Goal: Task Accomplishment & Management: Use online tool/utility

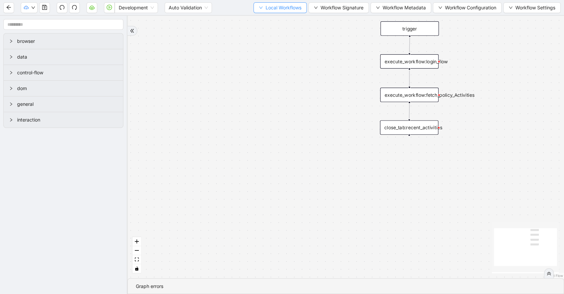
click at [265, 11] on button "Local Workflows" at bounding box center [279, 7] width 53 height 11
click at [270, 23] on span "Select" at bounding box center [277, 20] width 44 height 7
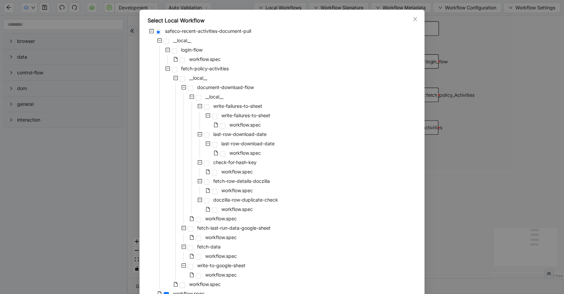
scroll to position [37, 0]
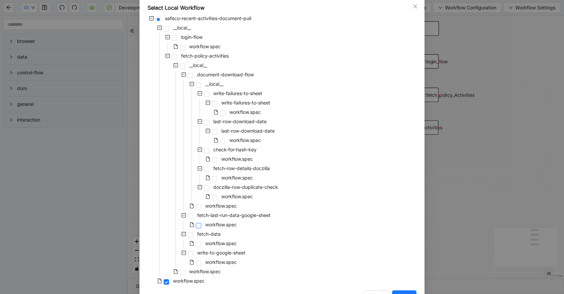
click at [196, 226] on span at bounding box center [198, 225] width 5 height 5
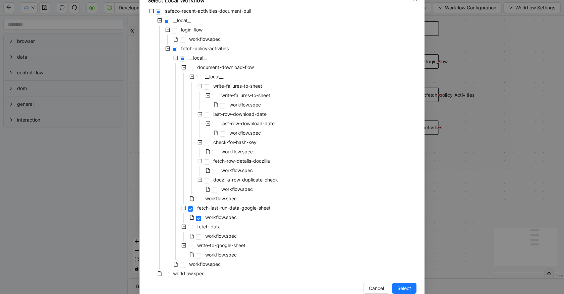
scroll to position [58, 0]
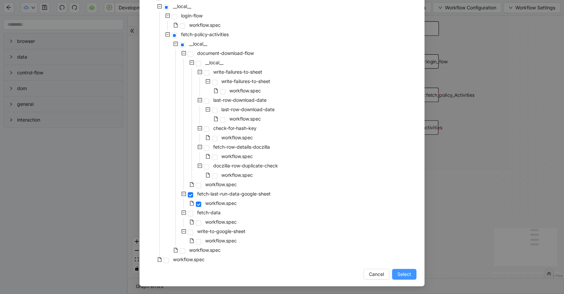
click at [406, 273] on span "Select" at bounding box center [404, 274] width 14 height 7
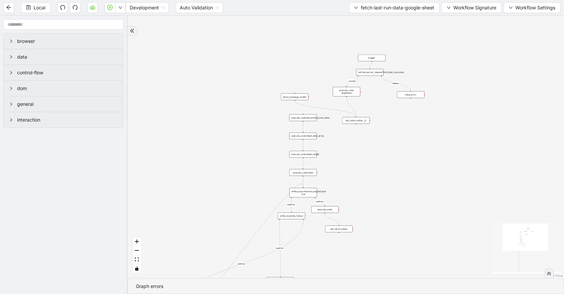
click at [379, 73] on div "luminai_server_request:fetch_last_row_value" at bounding box center [369, 72] width 27 height 7
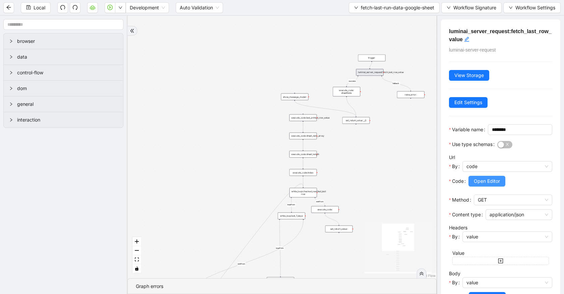
click at [488, 185] on span "Open Editor" at bounding box center [487, 181] width 26 height 7
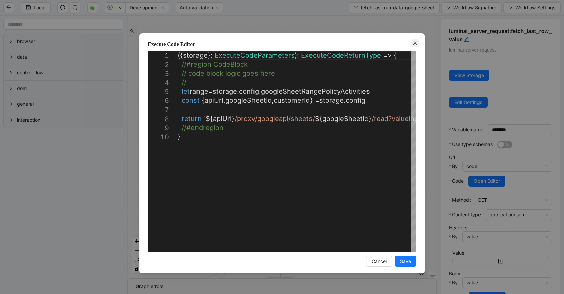
click at [414, 44] on icon "close" at bounding box center [415, 43] width 4 height 4
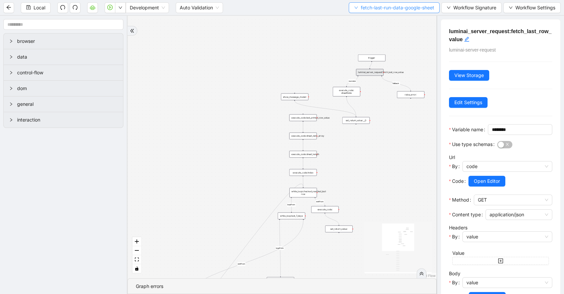
click at [366, 3] on button "fetch-last-run-data-google-sheet" at bounding box center [394, 7] width 91 height 11
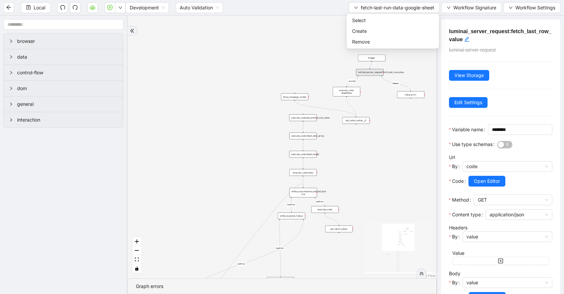
click at [367, 14] on ul "Select Create Remove" at bounding box center [393, 31] width 92 height 35
click at [368, 19] on span "Select" at bounding box center [392, 20] width 81 height 7
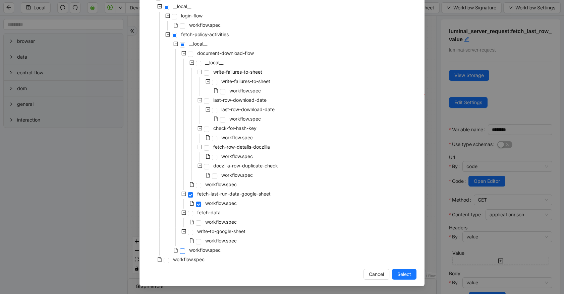
click at [180, 251] on span at bounding box center [182, 251] width 5 height 5
click at [402, 274] on span "Select" at bounding box center [404, 274] width 14 height 7
click at [402, 274] on div "loopFrom loopFrom exitFrom exitFrom fallback success trigger luminai_server_req…" at bounding box center [281, 147] width 309 height 263
click at [412, 275] on div "loopFrom loopFrom exitFrom exitFrom fallback success trigger luminai_server_req…" at bounding box center [281, 147] width 309 height 263
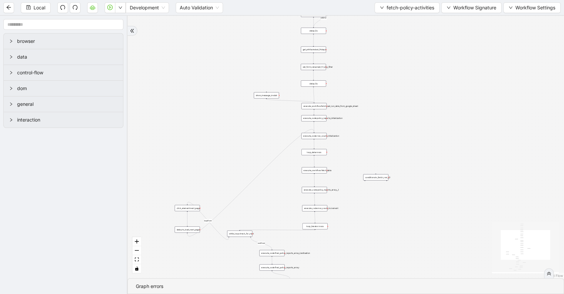
drag, startPoint x: 443, startPoint y: 190, endPoint x: 408, endPoint y: 104, distance: 92.7
click at [411, 101] on div "exitFrom loopFrom loopFrom is_Docs_Fetched exitFrom fallback onError trigger wa…" at bounding box center [345, 147] width 436 height 263
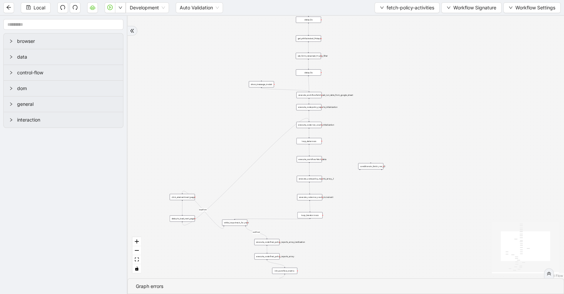
drag, startPoint x: 436, startPoint y: 195, endPoint x: 426, endPoint y: 68, distance: 127.4
click at [426, 68] on div "exitFrom loopFrom loopFrom is_Docs_Fetched exitFrom fallback onError trigger wa…" at bounding box center [345, 147] width 436 height 263
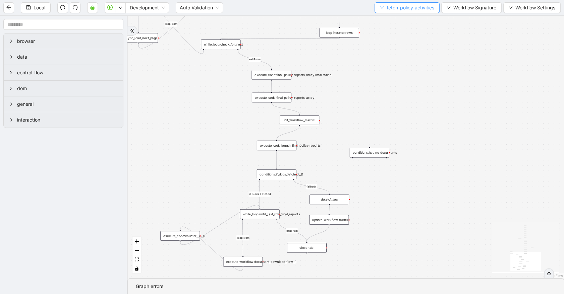
click at [421, 4] on span "fetch-policy-activities" at bounding box center [410, 7] width 48 height 7
click at [419, 17] on span "Select" at bounding box center [405, 20] width 55 height 7
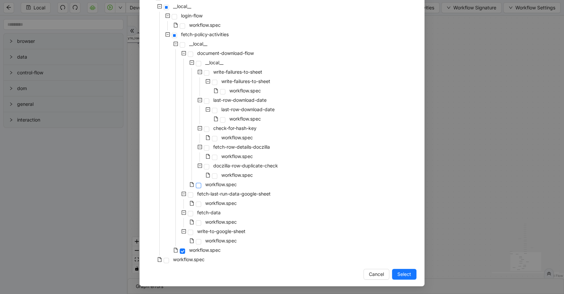
click at [196, 187] on span at bounding box center [198, 185] width 5 height 5
click at [407, 272] on span "Select" at bounding box center [404, 274] width 14 height 7
click at [407, 272] on div "exitFrom loopFrom loopFrom is_Docs_Fetched exitFrom fallback onError trigger wa…" at bounding box center [345, 147] width 436 height 263
click at [401, 278] on div "exitFrom loopFrom loopFrom is_Docs_Fetched exitFrom fallback onError trigger wa…" at bounding box center [345, 147] width 436 height 263
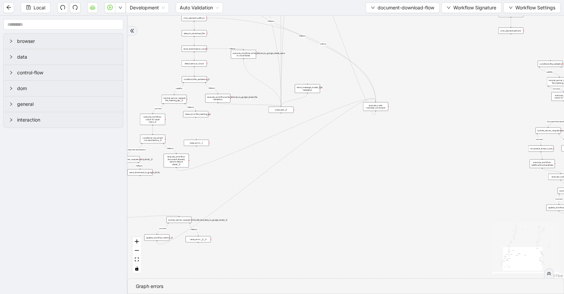
drag, startPoint x: 377, startPoint y: 241, endPoint x: 379, endPoint y: 116, distance: 125.0
click at [379, 115] on div "success fallback fallback Yes loopFrom first_document success fallback validFil…" at bounding box center [345, 147] width 436 height 263
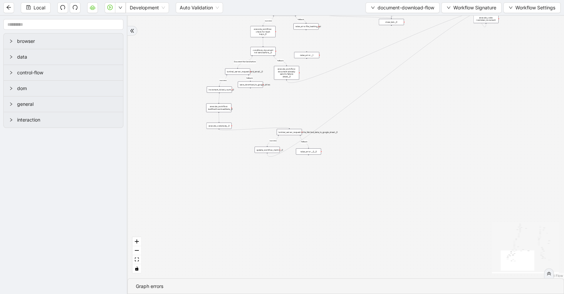
drag, startPoint x: 307, startPoint y: 235, endPoint x: 410, endPoint y: 176, distance: 118.6
click at [410, 176] on div "success fallback fallback Yes loopFrom first_document success fallback validFil…" at bounding box center [345, 147] width 436 height 263
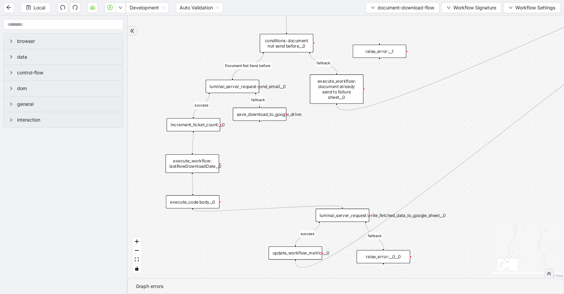
drag, startPoint x: 266, startPoint y: 101, endPoint x: 294, endPoint y: 149, distance: 55.2
click at [294, 149] on div "success fallback fallback Yes loopFrom first_document success fallback validFil…" at bounding box center [345, 147] width 436 height 263
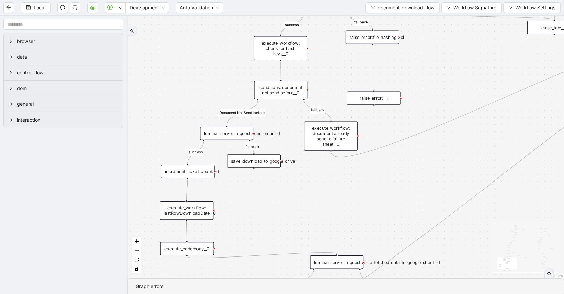
drag, startPoint x: 294, startPoint y: 149, endPoint x: 288, endPoint y: 196, distance: 47.3
click at [288, 196] on div "success fallback fallback Yes loopFrom first_document success fallback validFil…" at bounding box center [345, 147] width 436 height 263
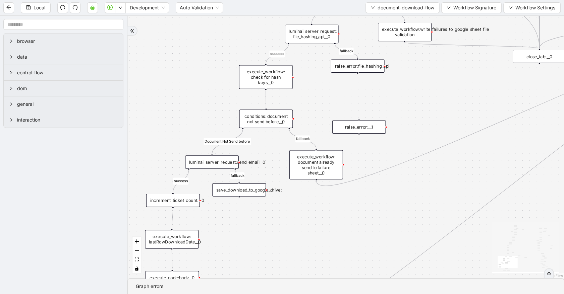
drag, startPoint x: 345, startPoint y: 194, endPoint x: 331, endPoint y: 223, distance: 31.9
click at [331, 223] on div "success fallback fallback Yes loopFrom first_document success fallback validFil…" at bounding box center [345, 147] width 436 height 263
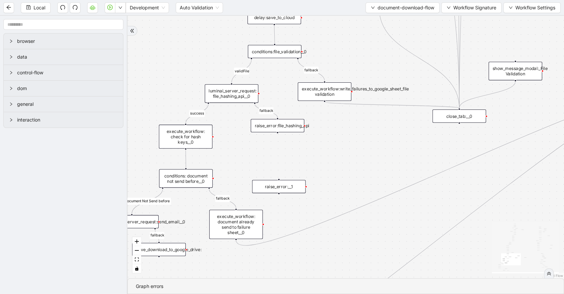
drag, startPoint x: 429, startPoint y: 101, endPoint x: 354, endPoint y: 154, distance: 92.0
click at [354, 154] on div "success fallback fallback Yes loopFrom first_document success fallback validFil…" at bounding box center [345, 147] width 436 height 263
click at [338, 86] on div "execute_workflow:write_failures_to_google_sheet_file validation" at bounding box center [325, 92] width 54 height 18
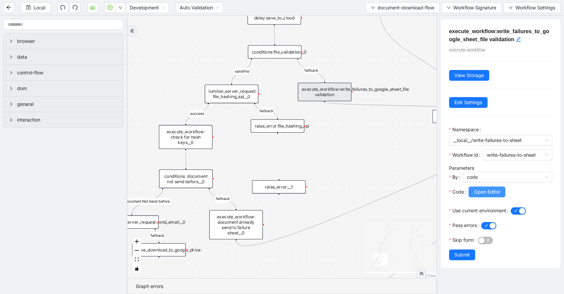
click at [497, 193] on span "Open Editor" at bounding box center [487, 191] width 26 height 7
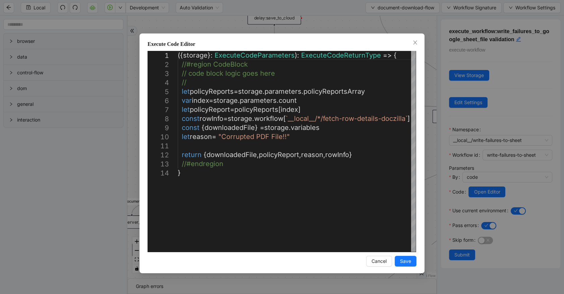
click at [343, 32] on div "Execute Code Editor 1 2 3 4 5 6 7 8 9 10 11 12 13 14 ({ storage }: ExecuteCodeP…" at bounding box center [282, 147] width 564 height 294
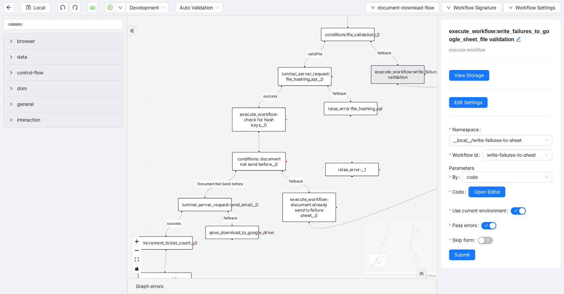
drag, startPoint x: 208, startPoint y: 258, endPoint x: 282, endPoint y: 241, distance: 75.1
click at [282, 241] on div "success fallback fallback Yes loopFrom first_document success fallback validFil…" at bounding box center [281, 147] width 309 height 263
click at [229, 223] on icon "Edge from luminai_server_request:send_email__0 to save_download_to_google_drive:" at bounding box center [230, 218] width 4 height 12
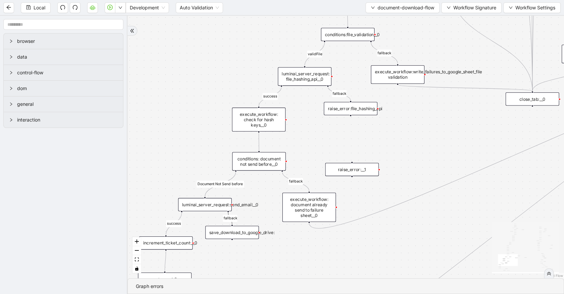
drag, startPoint x: 244, startPoint y: 217, endPoint x: 242, endPoint y: 240, distance: 23.2
click at [247, 190] on div "success fallback fallback Yes loopFrom first_document success fallback validFil…" at bounding box center [345, 147] width 436 height 263
click at [157, 98] on div "success fallback fallback Yes loopFrom first_document success fallback validFil…" at bounding box center [345, 147] width 436 height 263
click at [242, 239] on div "success fallback fallback Yes loopFrom first_document success fallback validFil…" at bounding box center [345, 147] width 436 height 263
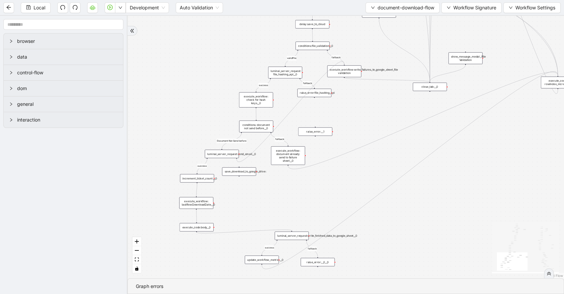
drag, startPoint x: 236, startPoint y: 159, endPoint x: 345, endPoint y: 68, distance: 141.4
click at [141, 12] on span "Development" at bounding box center [147, 8] width 35 height 10
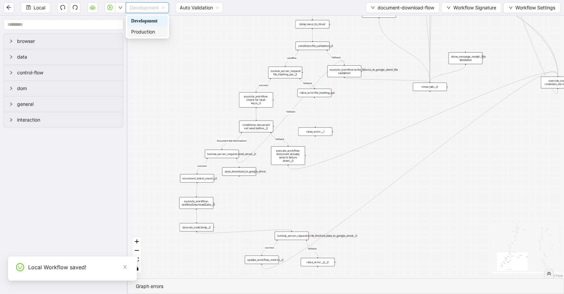
click at [158, 30] on div "Production" at bounding box center [147, 31] width 33 height 7
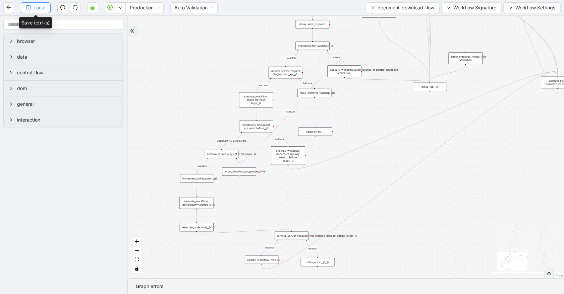
click at [37, 10] on span "Local" at bounding box center [40, 7] width 12 height 7
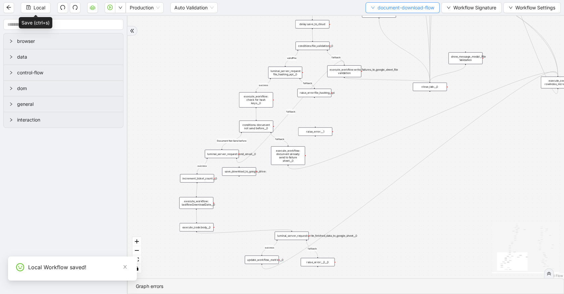
click at [374, 7] on button "document-download-flow" at bounding box center [402, 7] width 74 height 11
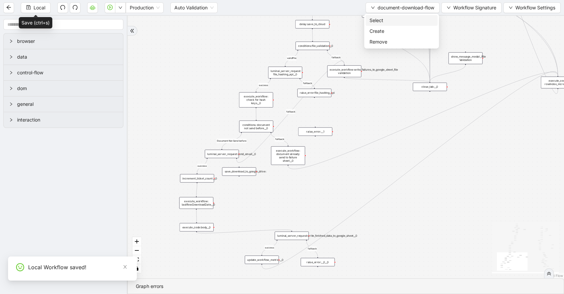
click at [380, 17] on span "Select" at bounding box center [401, 20] width 64 height 7
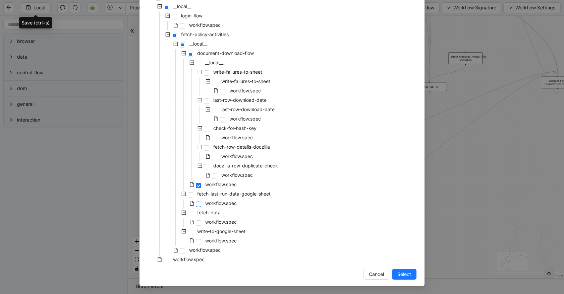
click at [197, 204] on span at bounding box center [198, 204] width 5 height 5
click at [410, 277] on button "Select" at bounding box center [404, 274] width 24 height 11
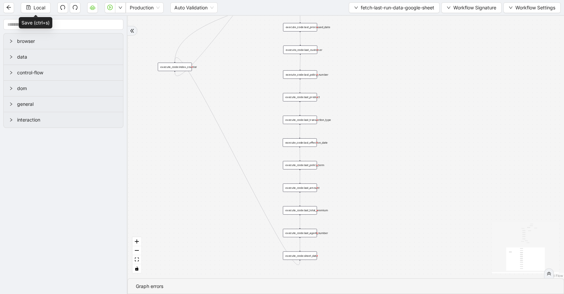
drag, startPoint x: 330, startPoint y: 139, endPoint x: 240, endPoint y: 146, distance: 90.5
click at [189, 264] on div "loopFrom loopFrom exitFrom exitFrom fallback success trigger luminai_server_req…" at bounding box center [345, 147] width 436 height 263
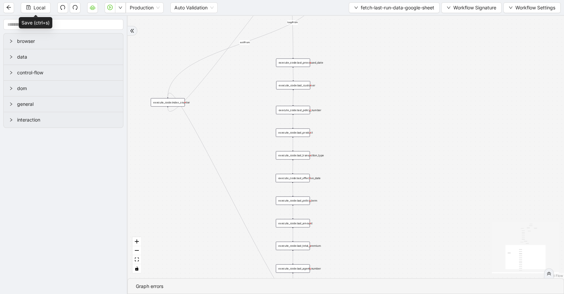
drag, startPoint x: 392, startPoint y: 130, endPoint x: 375, endPoint y: 204, distance: 75.6
click at [375, 204] on div "loopFrom loopFrom exitFrom exitFrom fallback success trigger luminai_server_req…" at bounding box center [345, 147] width 436 height 263
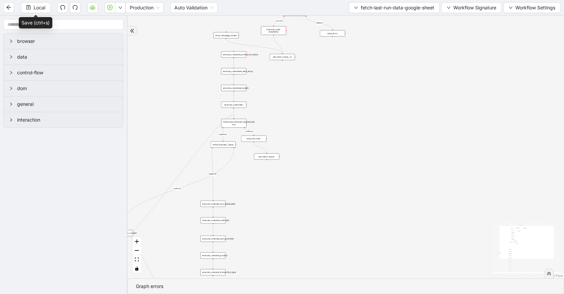
drag, startPoint x: 399, startPoint y: 88, endPoint x: 292, endPoint y: 45, distance: 116.2
click at [292, 45] on div "loopFrom loopFrom exitFrom exitFrom fallback success trigger luminai_server_req…" at bounding box center [345, 147] width 436 height 263
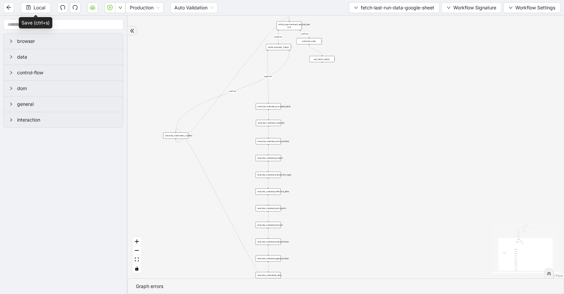
drag, startPoint x: 299, startPoint y: 193, endPoint x: 386, endPoint y: 226, distance: 93.1
click at [386, 226] on div "loopFrom loopFrom exitFrom exitFrom fallback success trigger luminai_server_req…" at bounding box center [345, 147] width 436 height 263
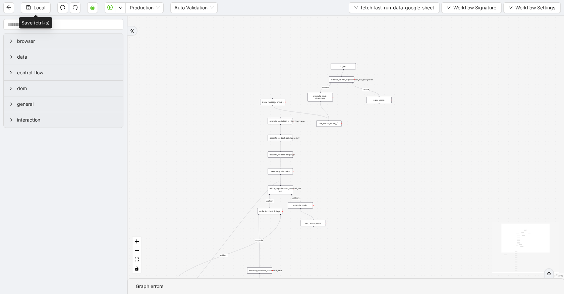
drag, startPoint x: 405, startPoint y: 62, endPoint x: 390, endPoint y: 188, distance: 126.5
click at [390, 188] on div "loopFrom loopFrom exitFrom exitFrom fallback success trigger luminai_server_req…" at bounding box center [345, 147] width 436 height 263
click at [344, 81] on div "luminai_server_request:fetch_last_row_value" at bounding box center [341, 79] width 25 height 6
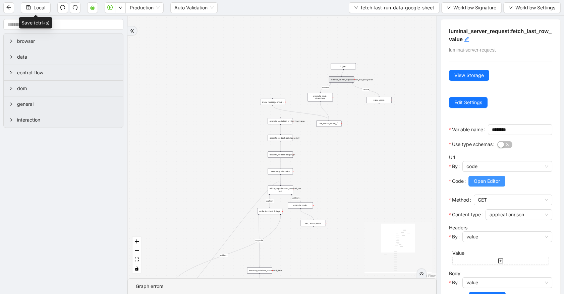
click at [477, 185] on span "Open Editor" at bounding box center [487, 181] width 26 height 7
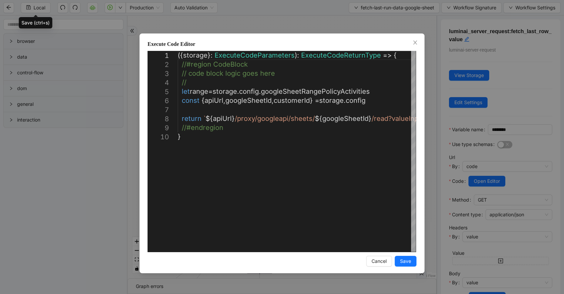
click at [358, 28] on div "**********" at bounding box center [282, 147] width 564 height 294
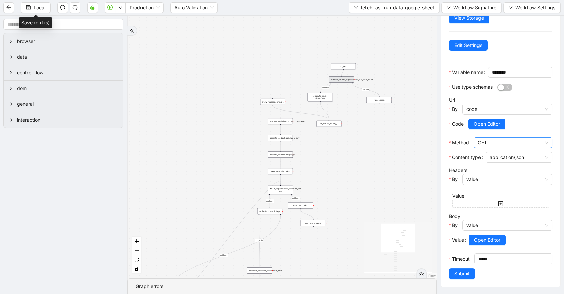
scroll to position [78, 0]
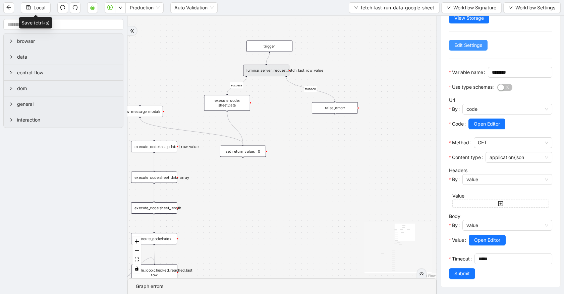
click at [465, 42] on span "Edit Settings" at bounding box center [468, 45] width 28 height 7
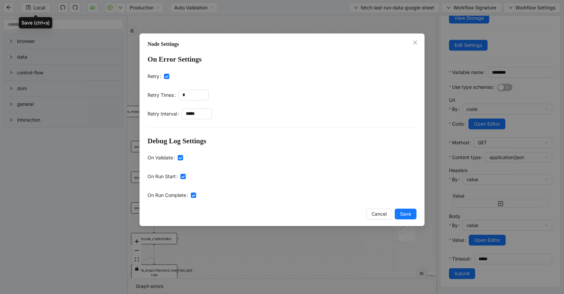
click at [262, 10] on div "Node Settings On Error Settings Retry Retry Times * Retry Interval ***** Debug …" at bounding box center [282, 147] width 564 height 294
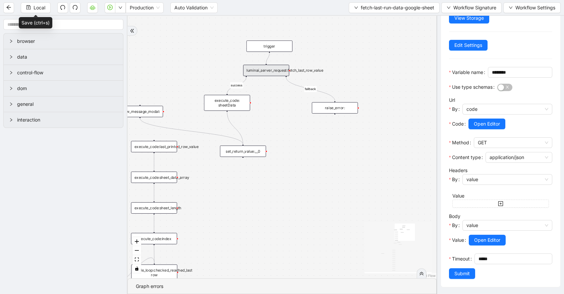
click at [230, 101] on div "execute_code: sheetData" at bounding box center [227, 103] width 46 height 16
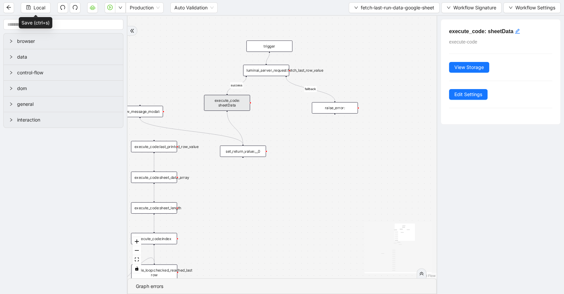
scroll to position [0, 0]
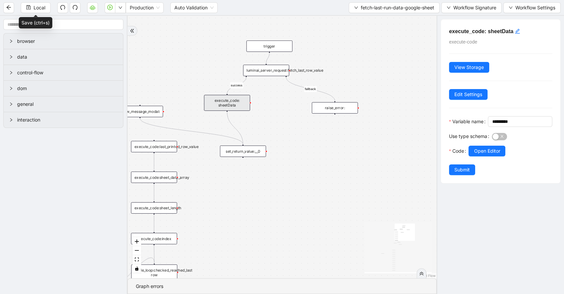
click at [230, 101] on div "execute_code: sheetData" at bounding box center [227, 103] width 46 height 16
click at [475, 94] on span "Edit Settings" at bounding box center [468, 94] width 28 height 7
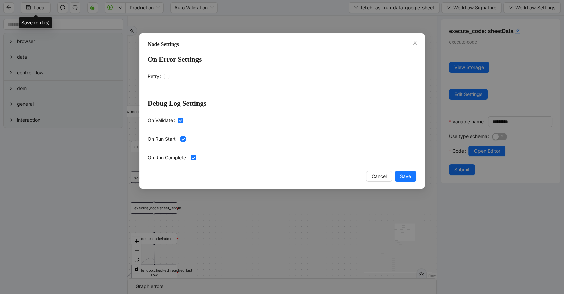
click at [290, 24] on div "Node Settings On Error Settings Retry Debug Log Settings On Validate On Run Sta…" at bounding box center [282, 147] width 564 height 294
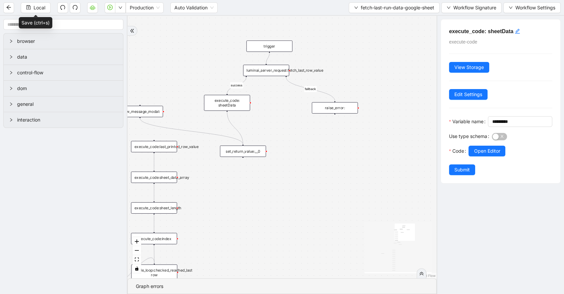
click at [270, 73] on div "luminai_server_request:fetch_last_row_value" at bounding box center [266, 70] width 46 height 11
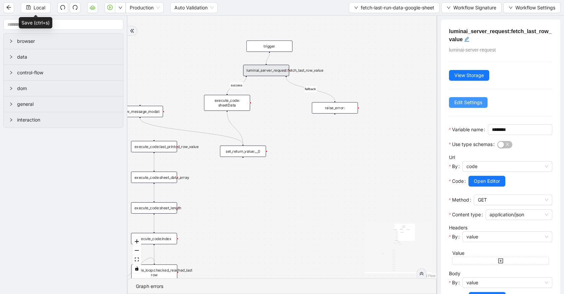
click at [474, 101] on span "Edit Settings" at bounding box center [468, 102] width 28 height 7
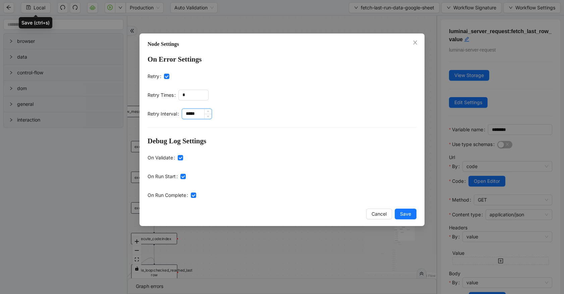
click at [188, 117] on input "*****" at bounding box center [196, 114] width 29 height 10
click at [189, 115] on input "*****" at bounding box center [196, 114] width 29 height 10
type input "*"
click at [372, 213] on span "Cancel" at bounding box center [378, 213] width 15 height 7
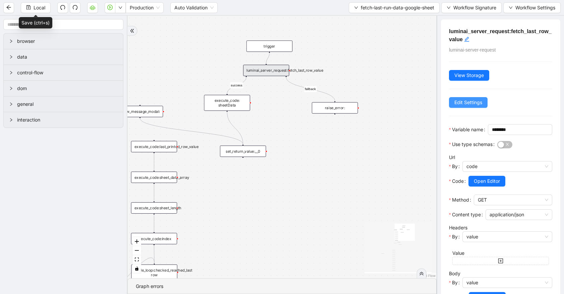
click at [476, 101] on span "Edit Settings" at bounding box center [468, 102] width 28 height 7
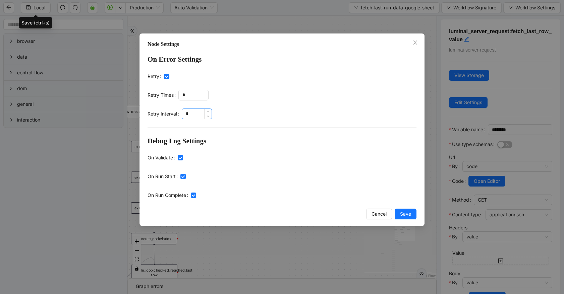
click at [195, 115] on input "*" at bounding box center [196, 114] width 29 height 10
drag, startPoint x: 195, startPoint y: 115, endPoint x: 190, endPoint y: 115, distance: 5.0
click at [190, 115] on input "*" at bounding box center [196, 114] width 29 height 10
click at [208, 112] on icon "up" at bounding box center [208, 112] width 2 height 2
click at [209, 111] on icon "up" at bounding box center [208, 112] width 2 height 2
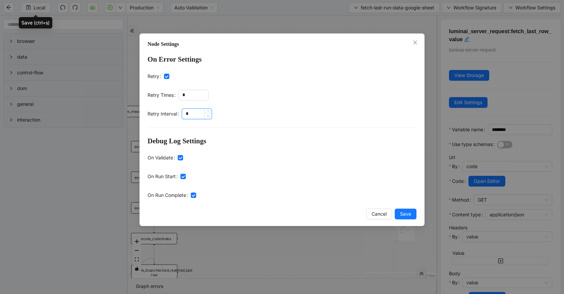
click at [209, 117] on icon "down" at bounding box center [208, 116] width 2 height 2
type input "*"
type input "*****"
click at [405, 217] on span "Save" at bounding box center [405, 213] width 11 height 7
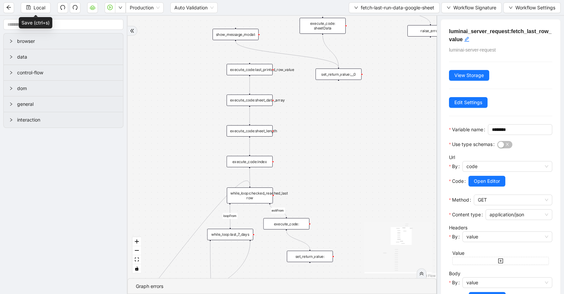
drag, startPoint x: 218, startPoint y: 214, endPoint x: 313, endPoint y: 137, distance: 122.5
click at [313, 137] on div "loopFrom loopFrom exitFrom exitFrom fallback success trigger luminai_server_req…" at bounding box center [281, 147] width 309 height 263
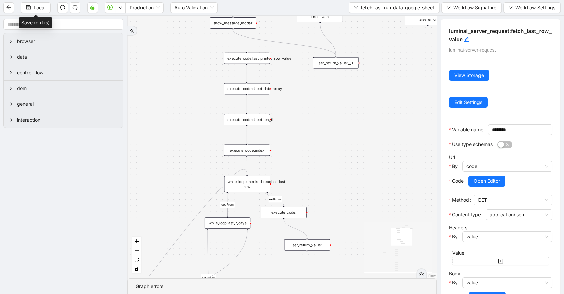
drag, startPoint x: 325, startPoint y: 175, endPoint x: 318, endPoint y: 151, distance: 24.4
click at [318, 152] on div "loopFrom loopFrom exitFrom exitFrom fallback success trigger luminai_server_req…" at bounding box center [281, 147] width 309 height 263
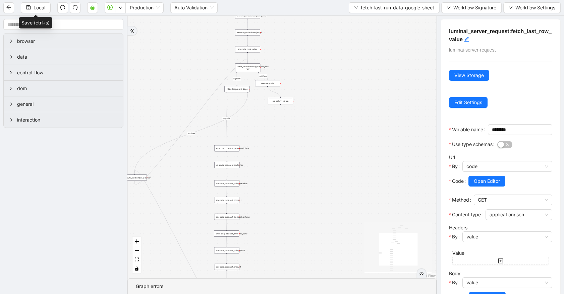
drag, startPoint x: 341, startPoint y: 202, endPoint x: 303, endPoint y: 127, distance: 83.8
click at [303, 127] on div "loopFrom loopFrom exitFrom exitFrom fallback success trigger luminai_server_req…" at bounding box center [281, 147] width 309 height 263
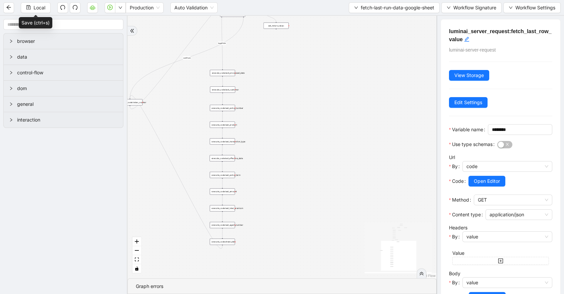
drag, startPoint x: 302, startPoint y: 140, endPoint x: 296, endPoint y: 114, distance: 27.2
click at [296, 114] on div "loopFrom loopFrom exitFrom exitFrom fallback success trigger luminai_server_req…" at bounding box center [281, 147] width 309 height 263
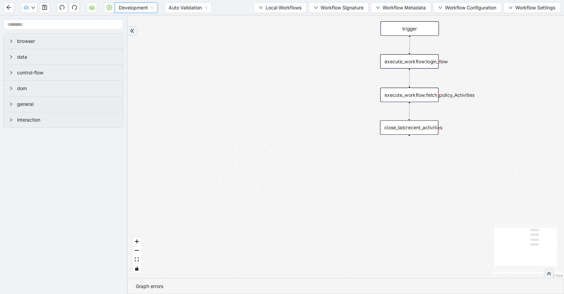
click at [135, 7] on span "Development" at bounding box center [136, 8] width 35 height 10
click at [138, 30] on div "Production" at bounding box center [136, 31] width 33 height 7
click at [275, 9] on span "Local Workflows" at bounding box center [283, 7] width 36 height 7
click at [279, 22] on span "Select" at bounding box center [277, 20] width 44 height 7
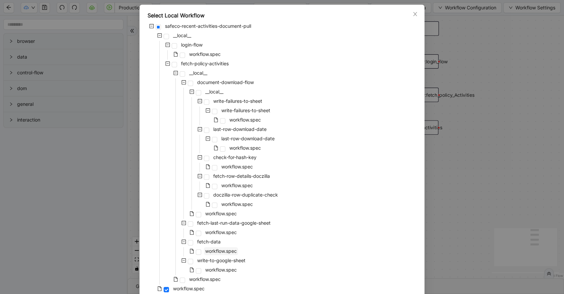
scroll to position [58, 0]
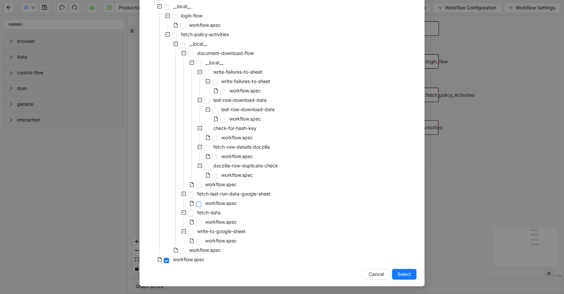
click at [196, 204] on span at bounding box center [198, 204] width 5 height 5
click at [400, 272] on span "Select" at bounding box center [404, 274] width 14 height 7
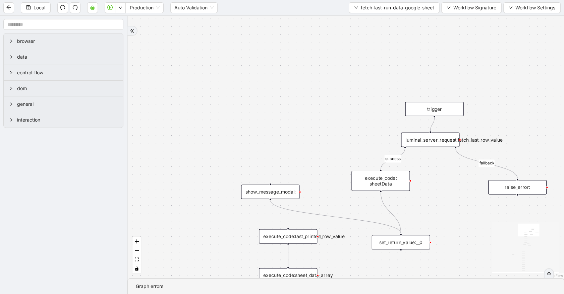
drag, startPoint x: 283, startPoint y: 54, endPoint x: 241, endPoint y: 171, distance: 124.9
click at [228, 189] on div "loopFrom loopFrom exitFrom exitFrom fallback success trigger luminai_server_req…" at bounding box center [345, 147] width 436 height 263
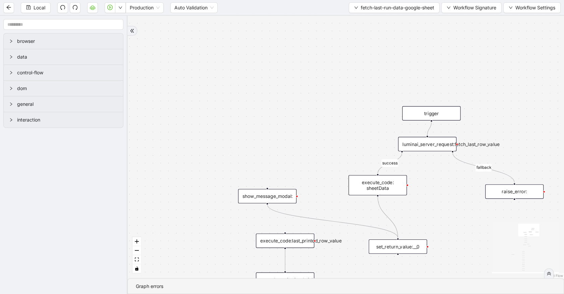
click at [436, 146] on div "luminai_server_request:fetch_last_row_value" at bounding box center [427, 144] width 58 height 14
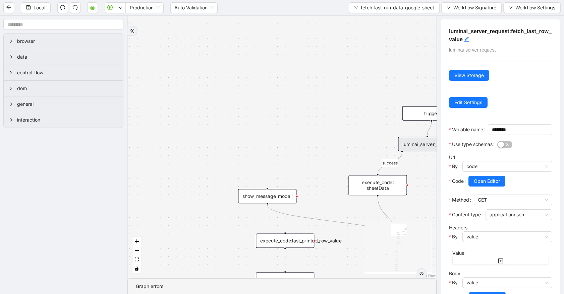
click at [469, 96] on div "luminai_server_request:fetch_last_row_value luminai-server-request View Storage…" at bounding box center [500, 181] width 119 height 325
click at [468, 100] on span "Edit Settings" at bounding box center [468, 102] width 28 height 7
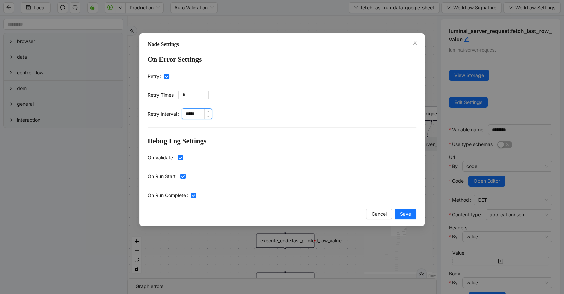
click at [202, 114] on input "*****" at bounding box center [196, 114] width 29 height 10
click at [189, 114] on input "*****" at bounding box center [196, 114] width 29 height 10
click at [187, 113] on input "*****" at bounding box center [196, 114] width 29 height 10
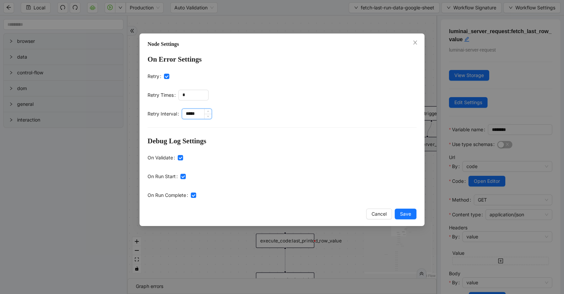
type input "*"
type input "*****"
click at [403, 213] on span "Save" at bounding box center [405, 213] width 11 height 7
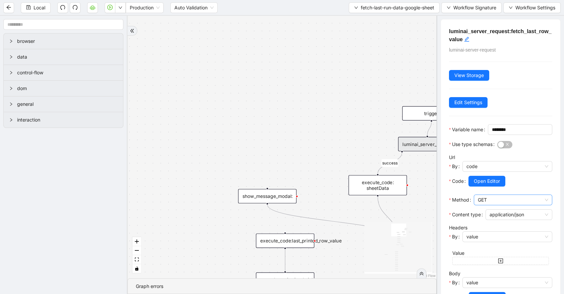
scroll to position [78, 0]
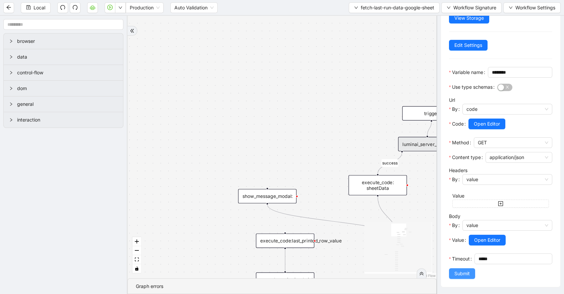
click at [459, 271] on span "Submit" at bounding box center [461, 273] width 15 height 7
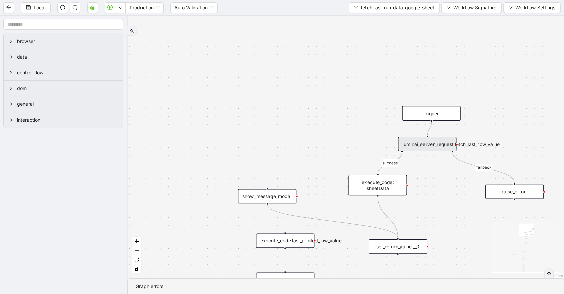
scroll to position [0, 0]
click at [362, 10] on span "fetch-last-run-data-google-sheet" at bounding box center [397, 7] width 73 height 7
click at [362, 17] on span "Select" at bounding box center [392, 20] width 81 height 7
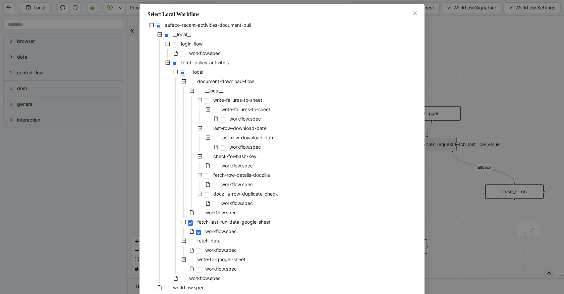
scroll to position [58, 0]
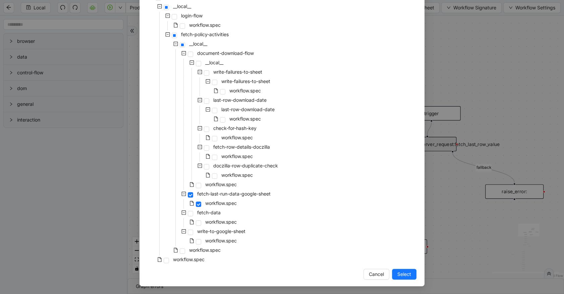
click at [452, 26] on div "Select Local Workflow safeco-recent-activities-document-pull __local__ login-fl…" at bounding box center [282, 147] width 564 height 294
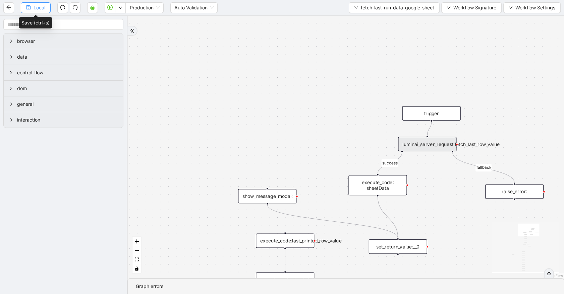
click at [28, 9] on icon "save" at bounding box center [28, 7] width 5 height 5
click at [361, 4] on span "fetch-last-run-data-google-sheet" at bounding box center [397, 7] width 73 height 7
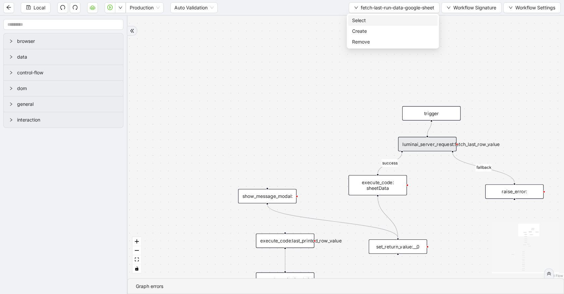
click at [360, 19] on span "Select" at bounding box center [392, 20] width 81 height 7
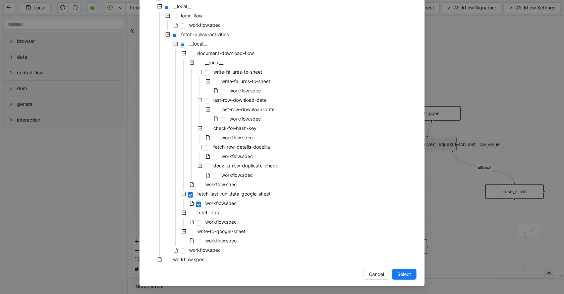
click at [165, 263] on div "workflow.spec" at bounding box center [176, 260] width 58 height 9
click at [165, 261] on span at bounding box center [166, 260] width 5 height 5
click at [404, 275] on span "Select" at bounding box center [404, 274] width 14 height 7
click at [406, 275] on div "loopFrom loopFrom exitFrom exitFrom fallback success trigger luminai_server_req…" at bounding box center [345, 147] width 436 height 263
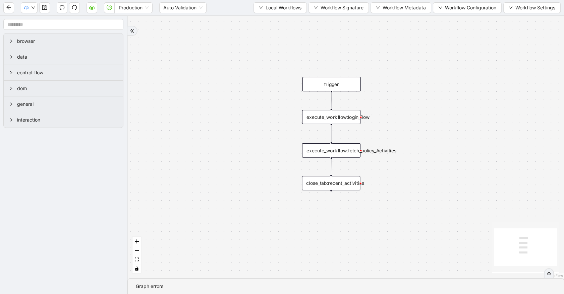
drag, startPoint x: 434, startPoint y: 126, endPoint x: 412, endPoint y: 46, distance: 83.8
click at [412, 46] on div "trigger execute_workflow:login_flow execute_workflow:fetch_policy_Activities cl…" at bounding box center [345, 147] width 436 height 263
click at [34, 8] on icon "down" at bounding box center [33, 8] width 4 height 4
drag, startPoint x: 42, startPoint y: 23, endPoint x: 194, endPoint y: 34, distance: 152.8
click at [194, 34] on body "Production Auto Validation Local Workflows Workflow Signature Workflow Metadata…" at bounding box center [282, 147] width 564 height 294
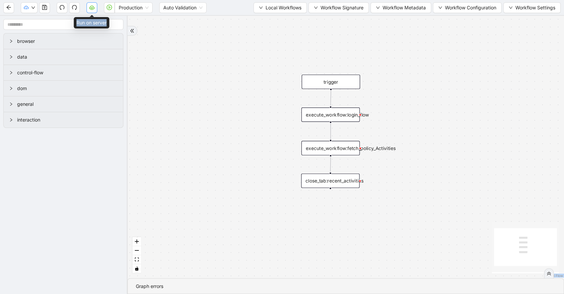
click at [96, 8] on button "button" at bounding box center [91, 7] width 11 height 11
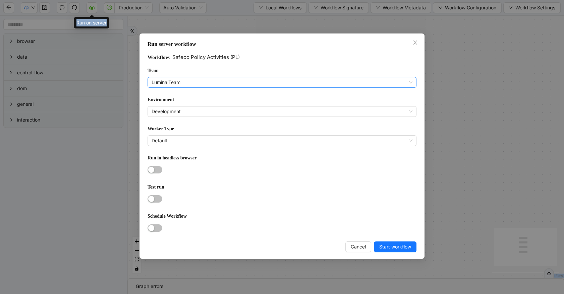
click at [216, 83] on span "LuminaiTeam" at bounding box center [281, 82] width 261 height 10
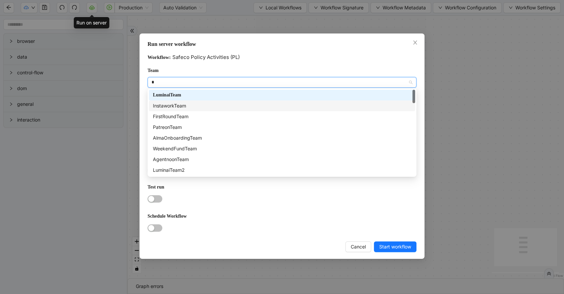
type input "**"
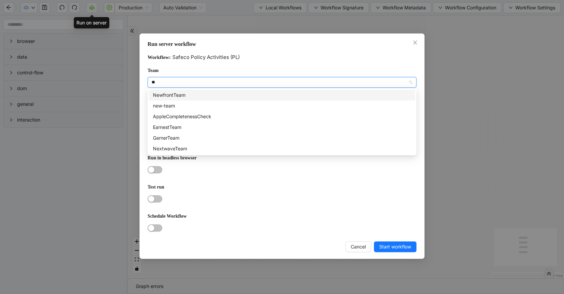
click at [191, 96] on div "NewfrontTeam" at bounding box center [282, 94] width 258 height 7
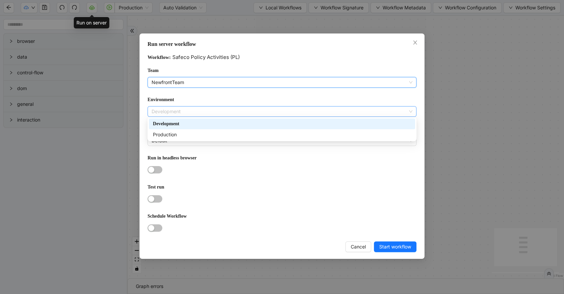
click at [186, 111] on span "Development" at bounding box center [281, 112] width 261 height 10
click at [188, 130] on div "Production" at bounding box center [282, 134] width 266 height 11
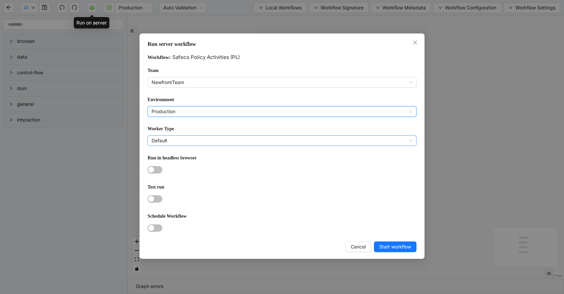
click at [187, 139] on span "Default" at bounding box center [281, 141] width 261 height 10
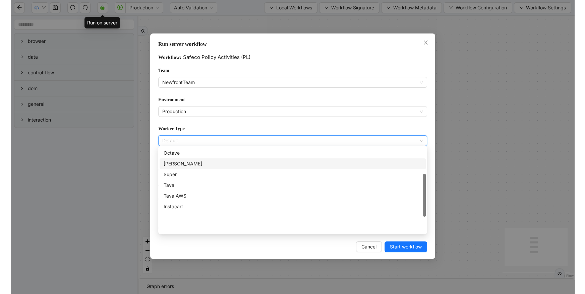
scroll to position [23, 0]
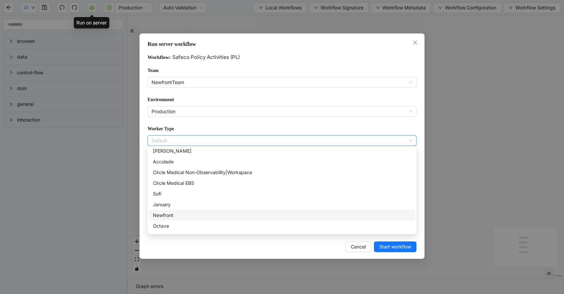
click at [188, 211] on div "Newfront" at bounding box center [282, 215] width 266 height 11
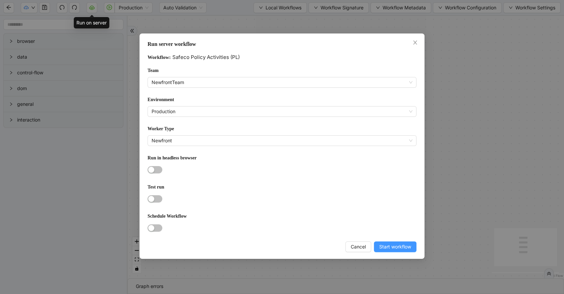
click at [383, 243] on span "Start workflow" at bounding box center [395, 246] width 32 height 7
